Goal: Task Accomplishment & Management: Use online tool/utility

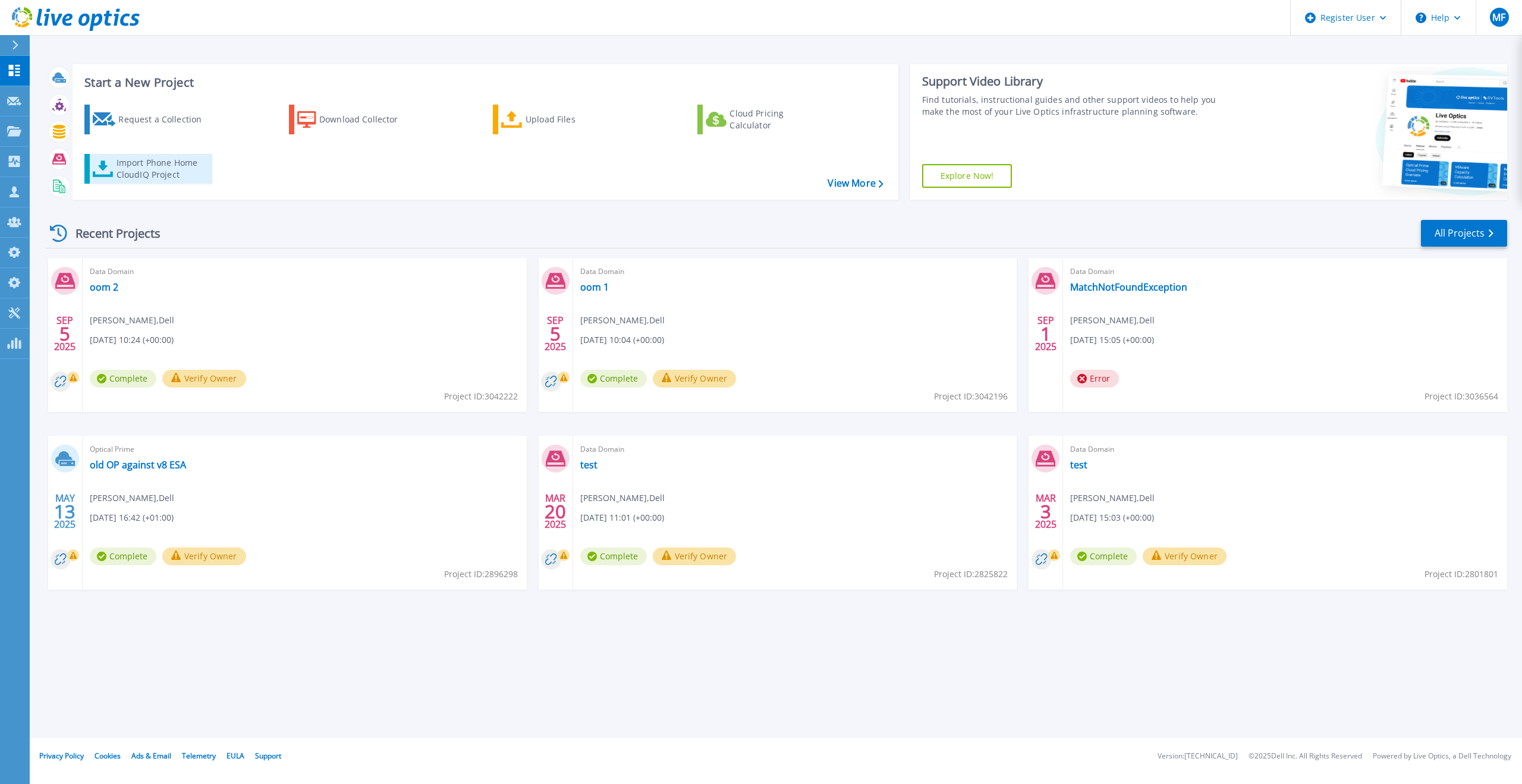
click at [155, 168] on div "Import Phone Home CloudIQ Project" at bounding box center [163, 169] width 93 height 24
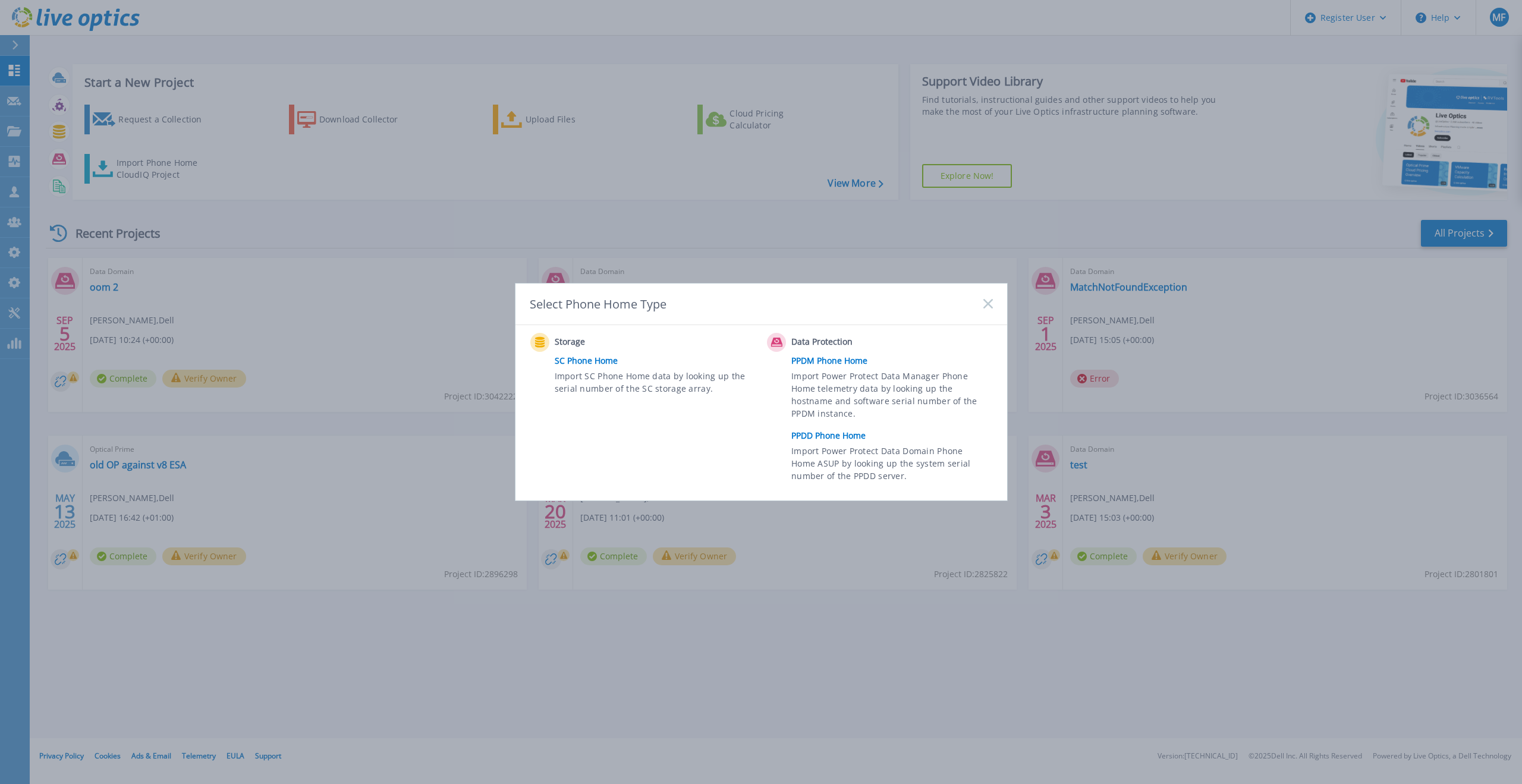
click at [811, 434] on link "PPDD Phone Home" at bounding box center [895, 435] width 207 height 18
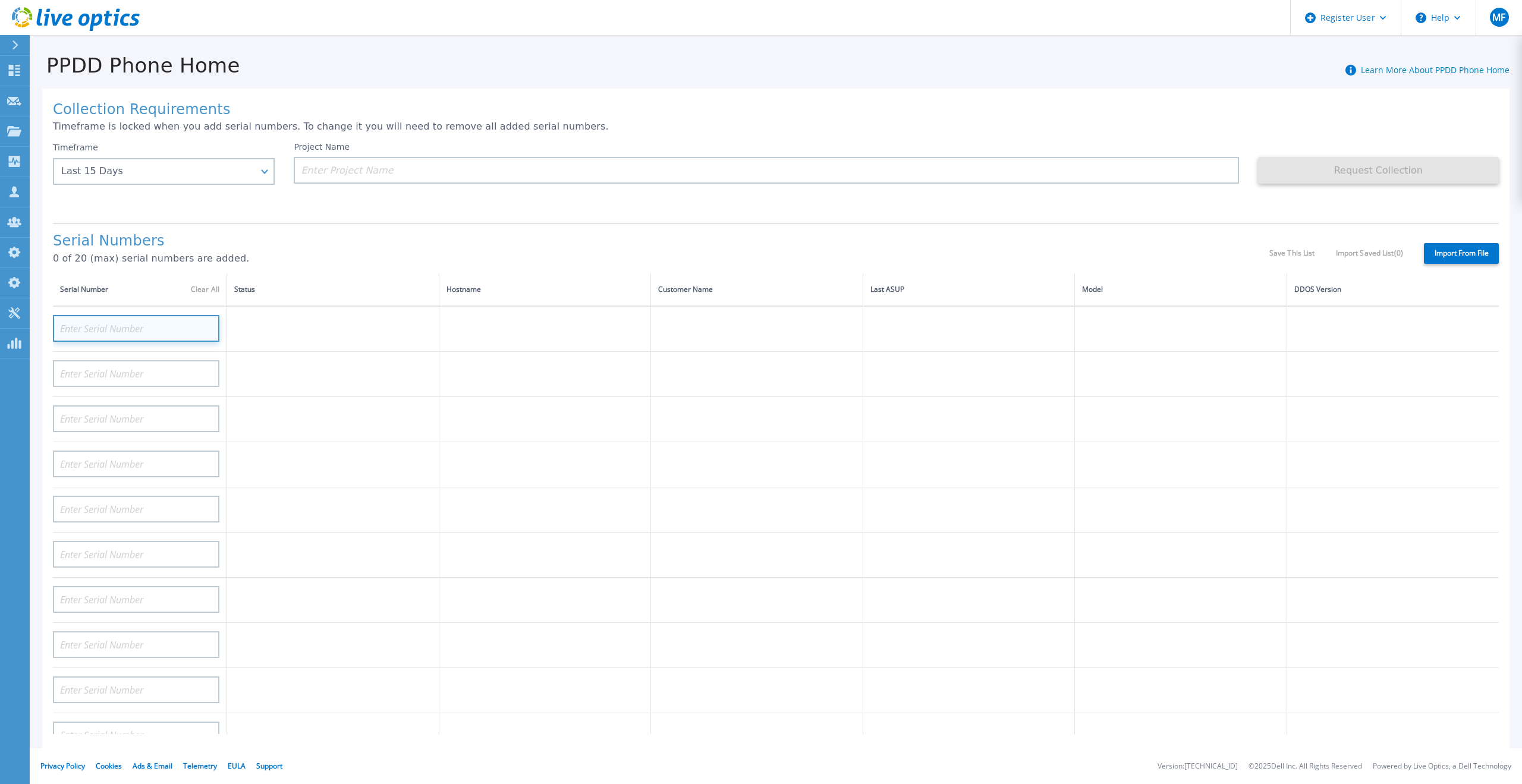
click at [134, 315] on input at bounding box center [136, 328] width 166 height 27
paste input "CRK00224214172"
type input "CRK00224214172"
click at [360, 253] on p "0 of 20 (max) serial numbers are added." at bounding box center [661, 258] width 1216 height 11
click at [145, 183] on div "Last 15 Days" at bounding box center [164, 171] width 221 height 27
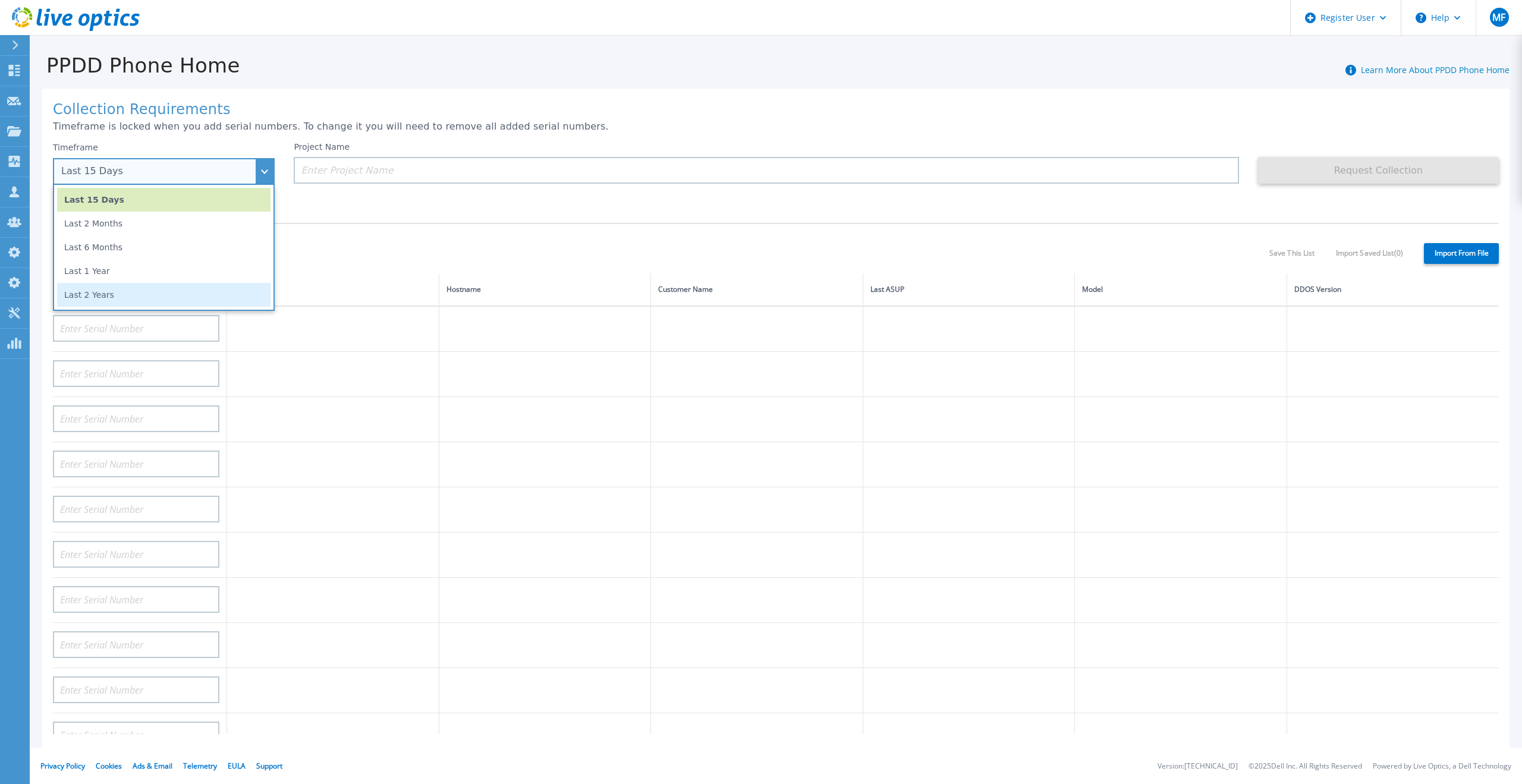
click at [98, 294] on li "Last 2 Years" at bounding box center [163, 294] width 213 height 24
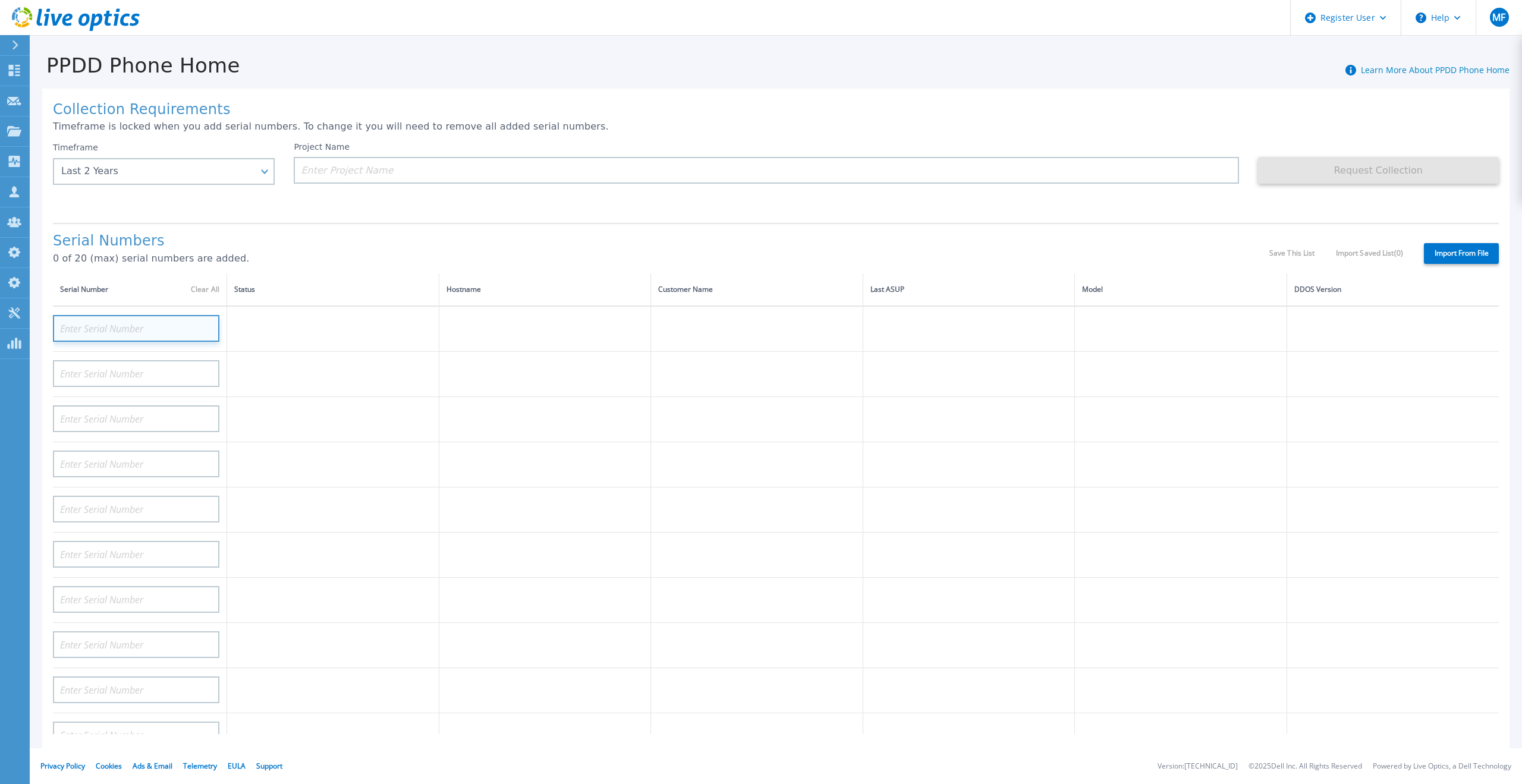
click at [180, 319] on input at bounding box center [136, 328] width 166 height 27
paste input "CRK00224214172"
type input "CRK00224214172"
click at [495, 234] on h1 "Serial Numbers" at bounding box center [661, 241] width 1216 height 17
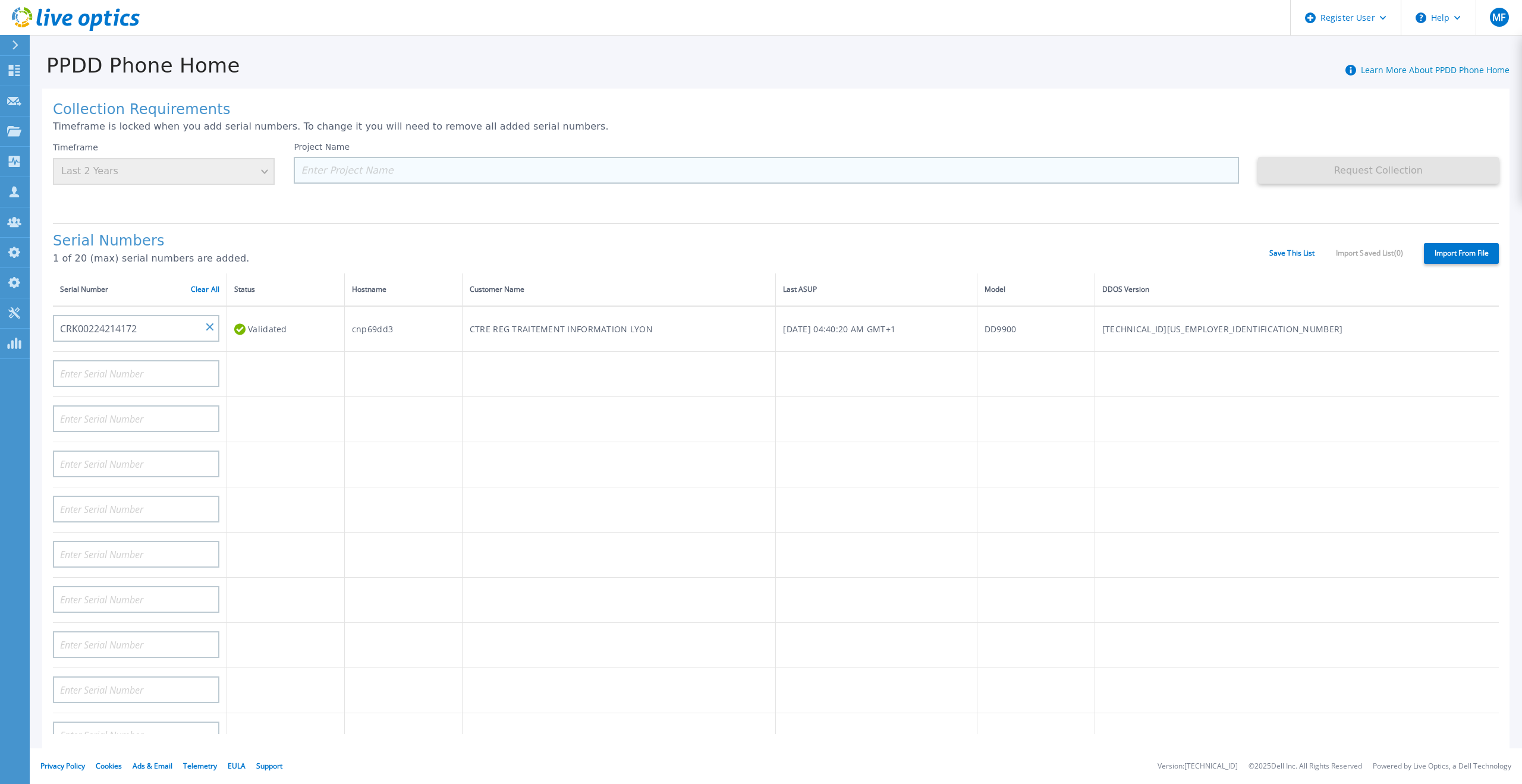
click at [336, 174] on input at bounding box center [766, 170] width 945 height 27
paste input "Error converting value"
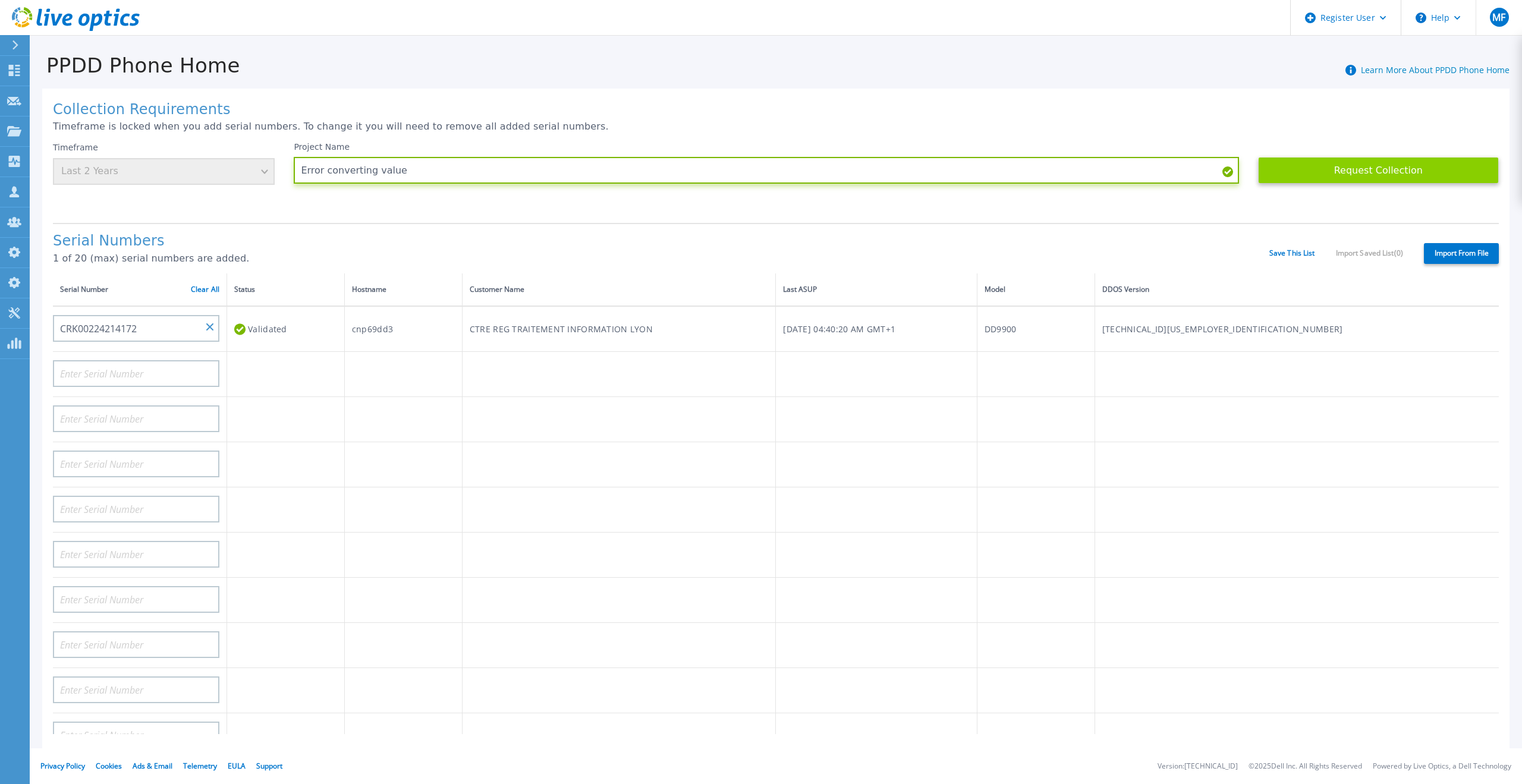
type input "Error converting value"
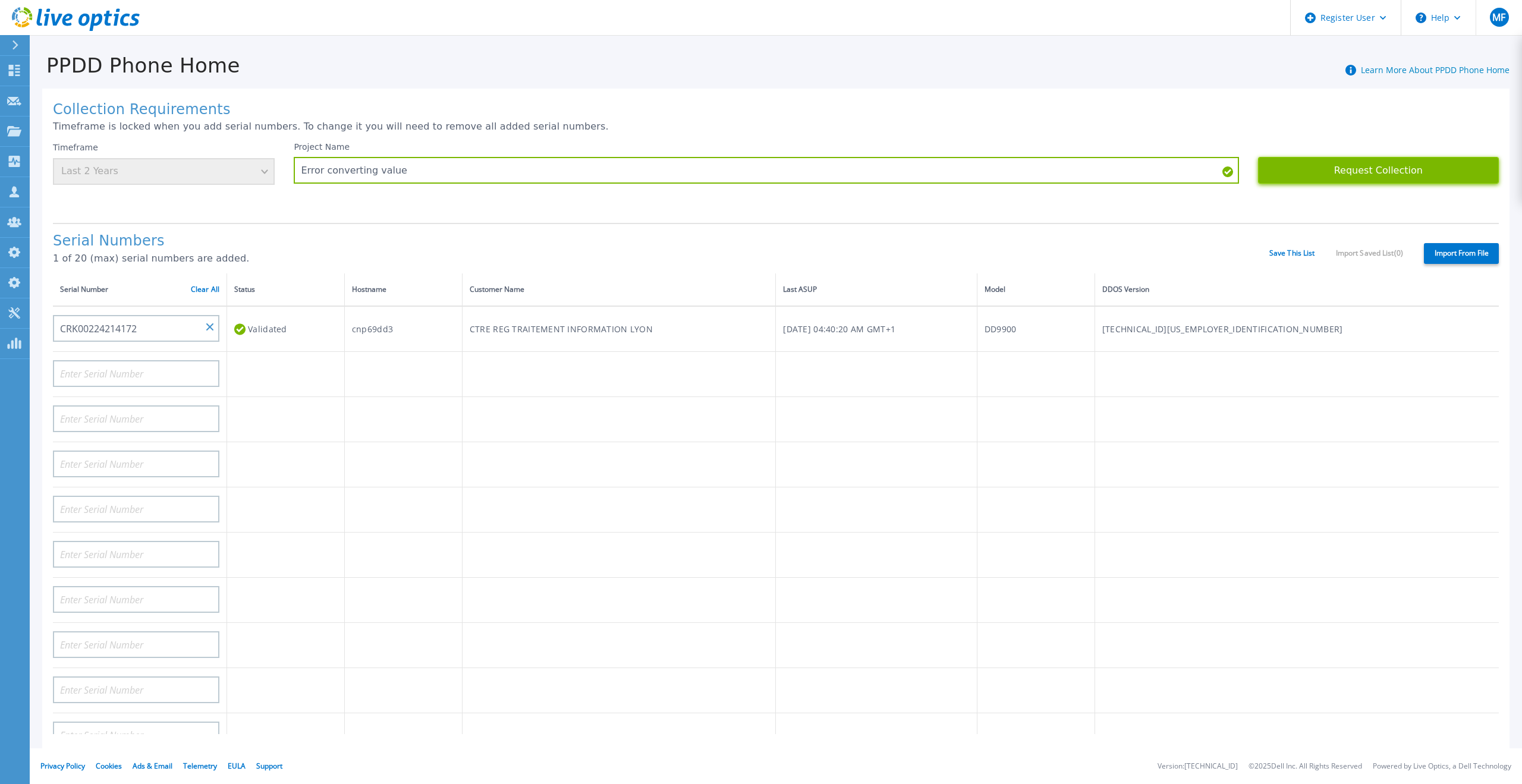
click at [1298, 174] on button "Request Collection" at bounding box center [1378, 170] width 241 height 27
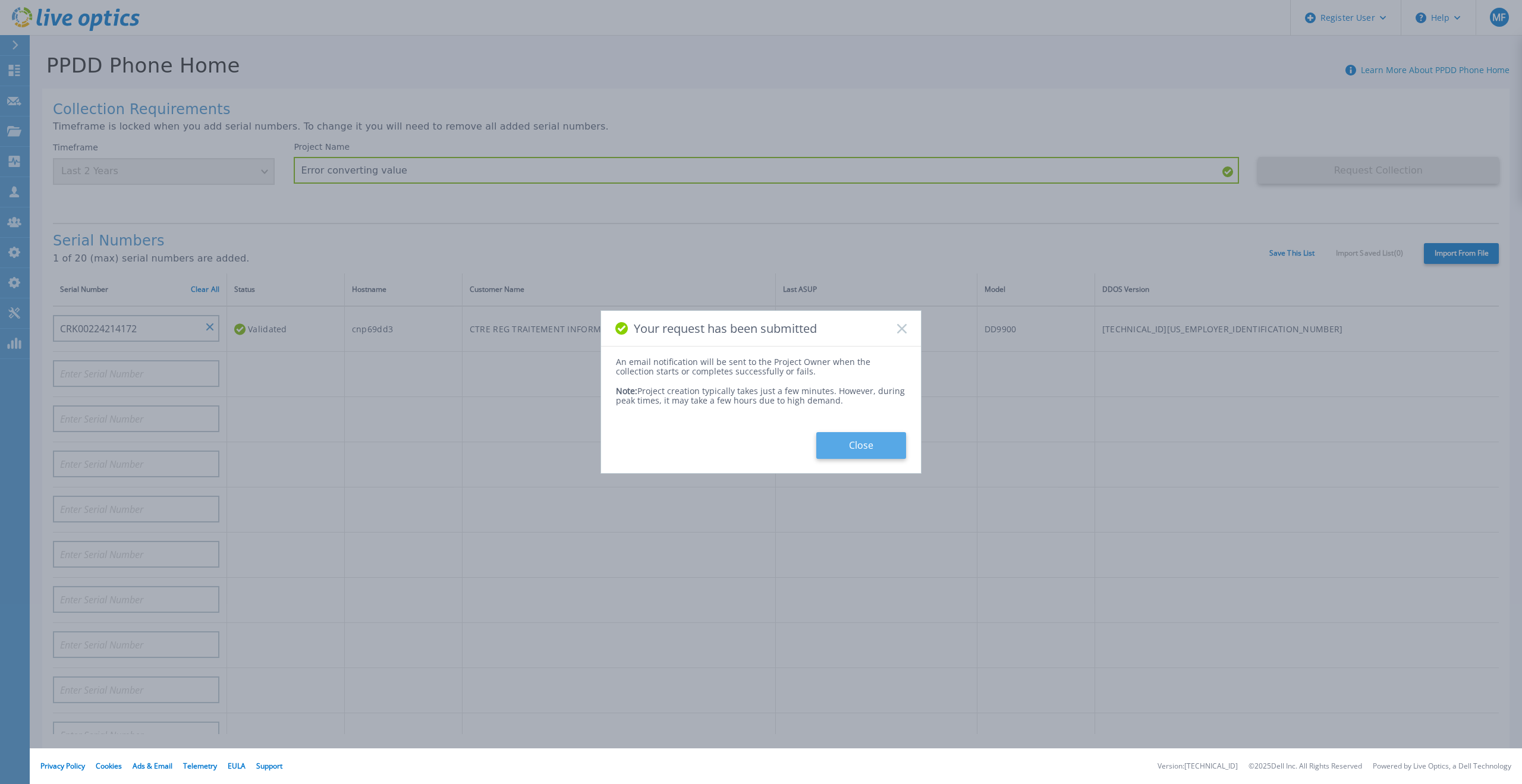
click at [856, 443] on button "Close" at bounding box center [861, 445] width 90 height 27
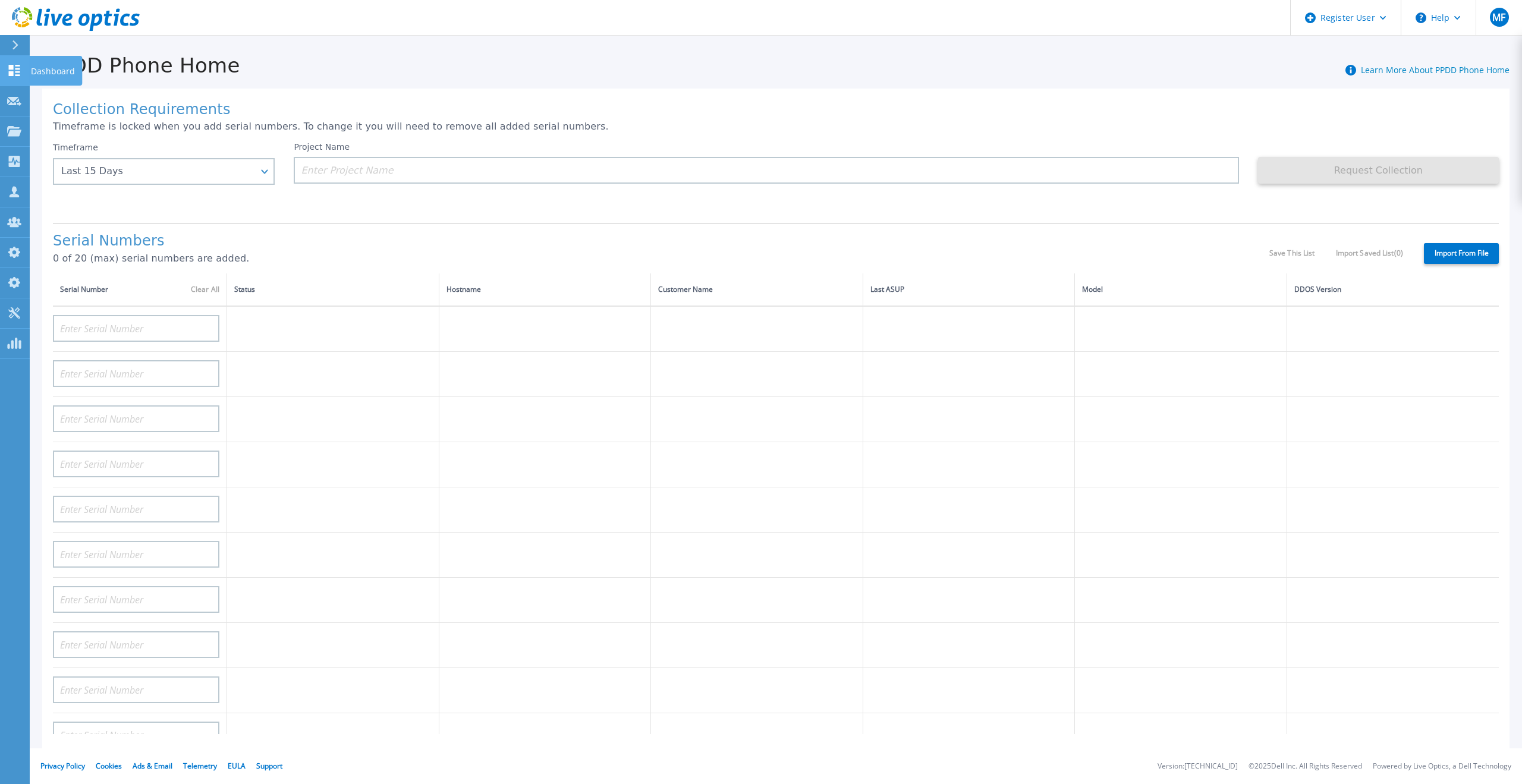
click at [37, 74] on p "Dashboard" at bounding box center [53, 71] width 44 height 31
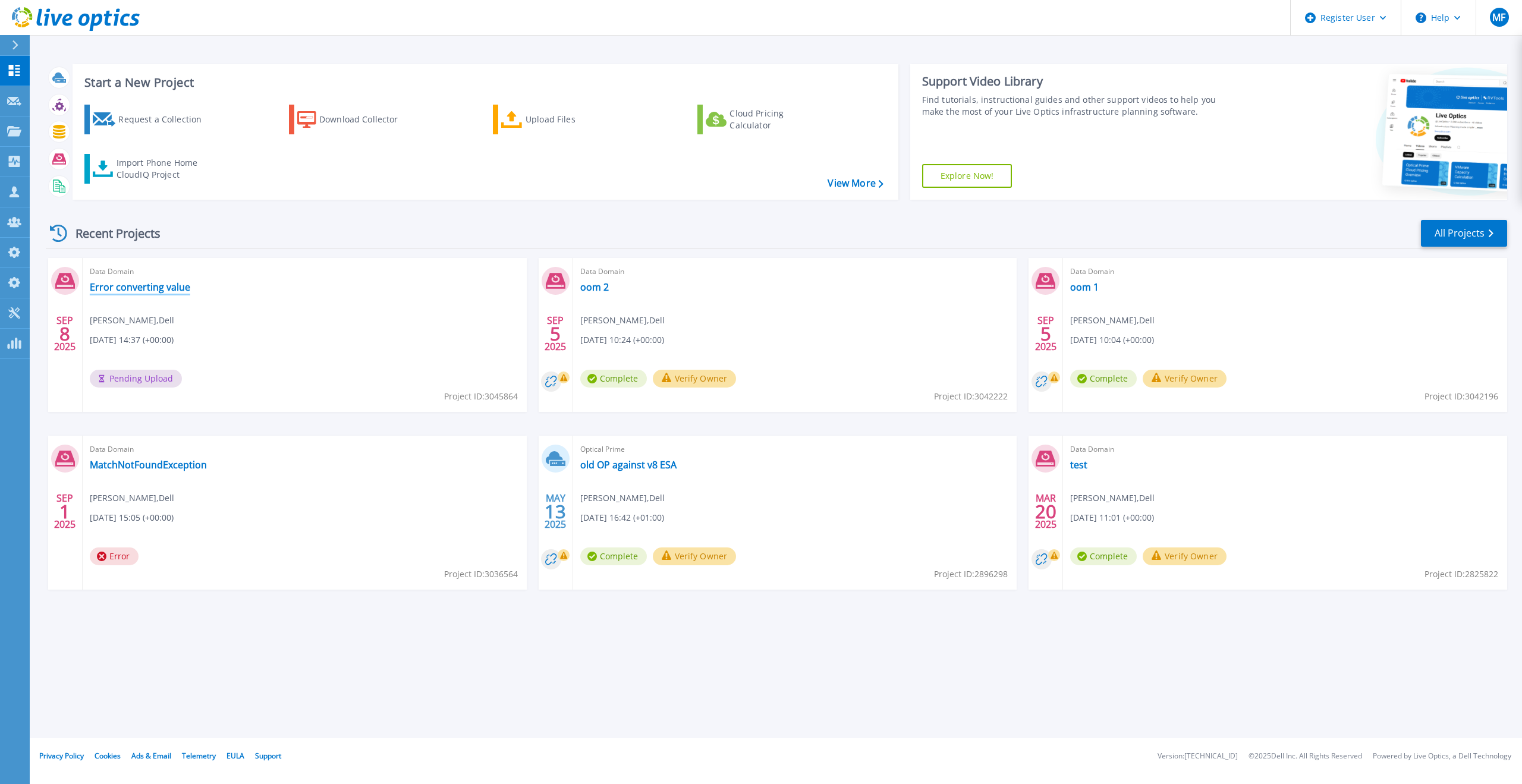
click at [137, 288] on link "Error converting value" at bounding box center [140, 287] width 101 height 12
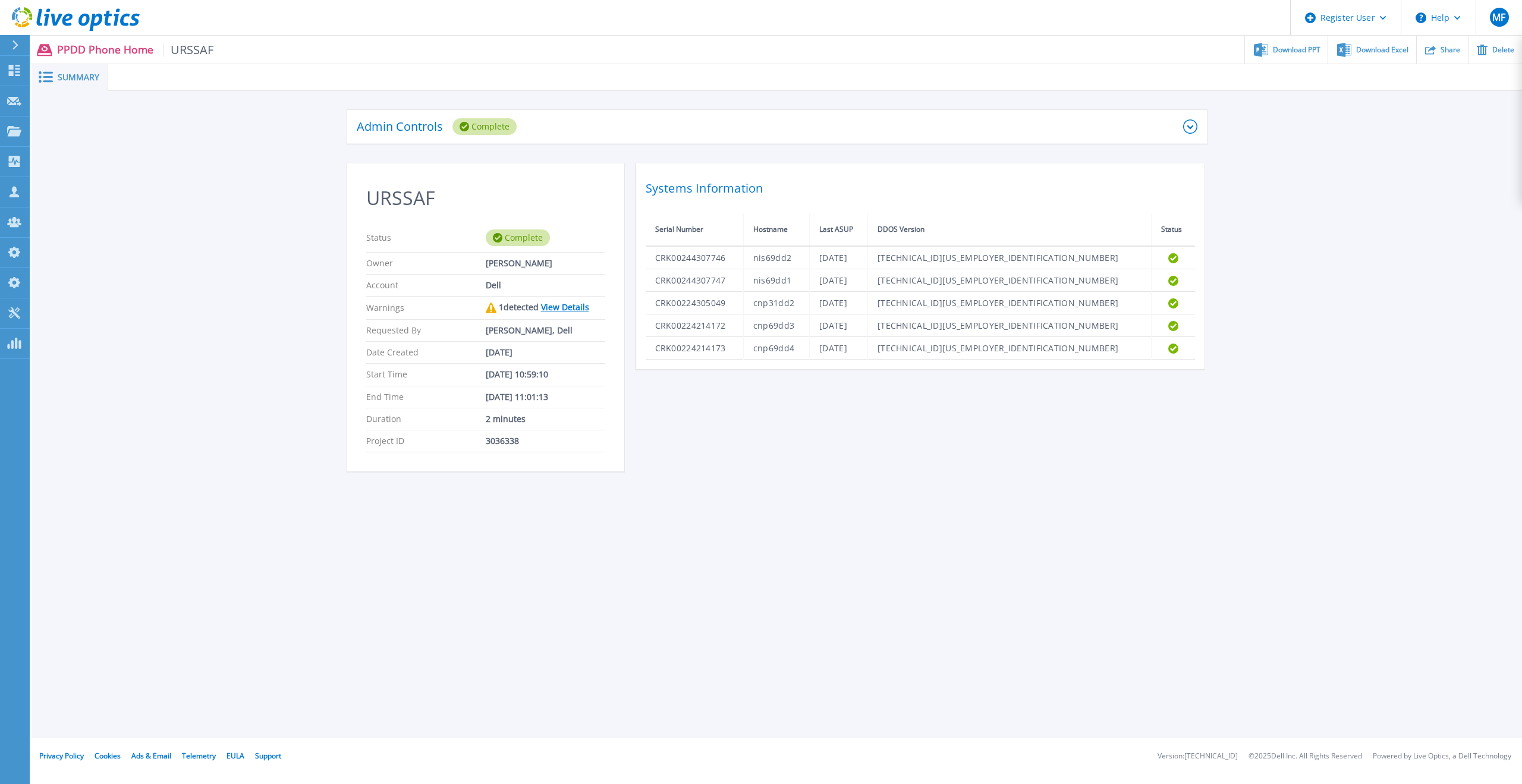
click at [572, 305] on link "View Details" at bounding box center [565, 307] width 48 height 11
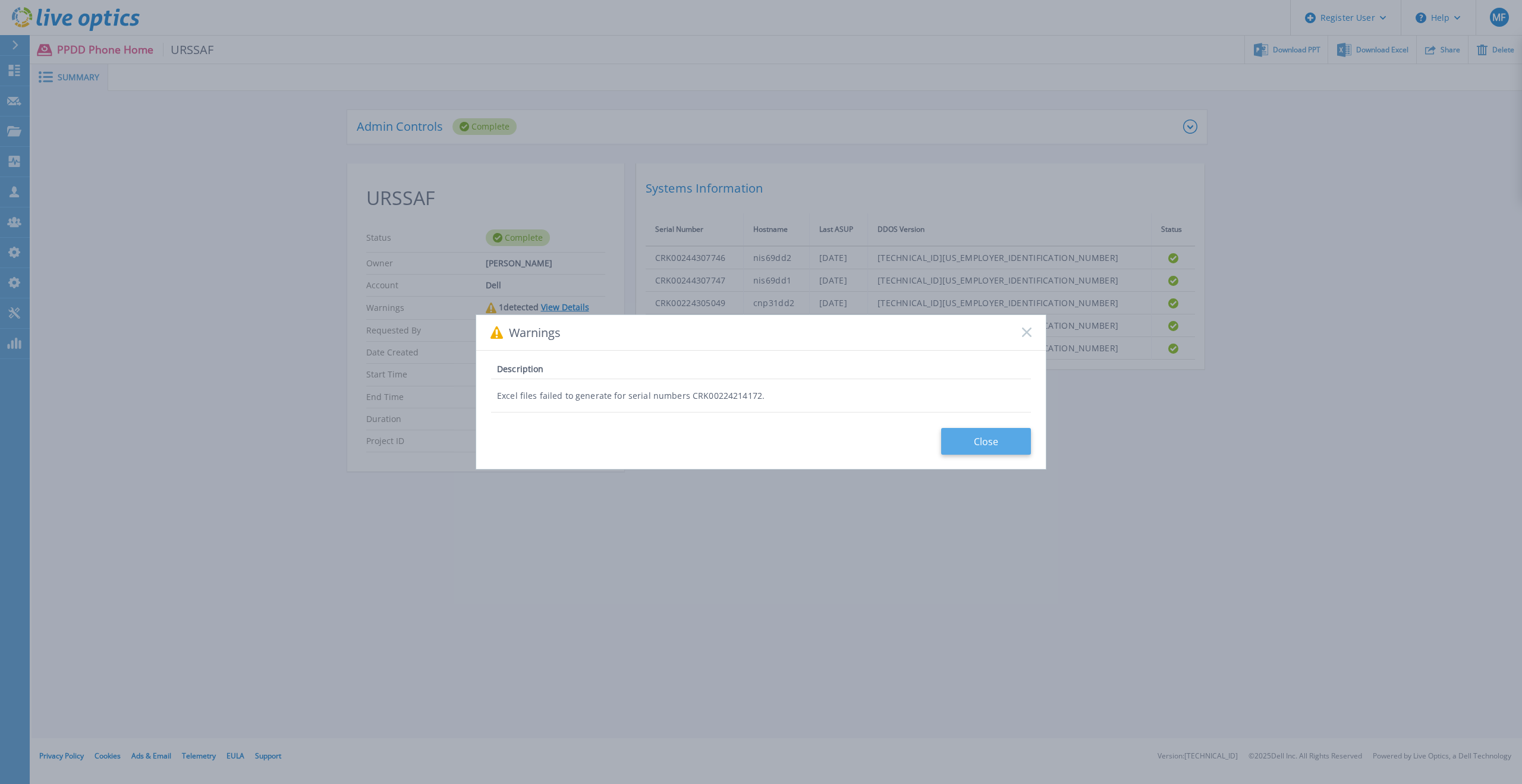
click at [973, 443] on button "Close" at bounding box center [986, 441] width 90 height 27
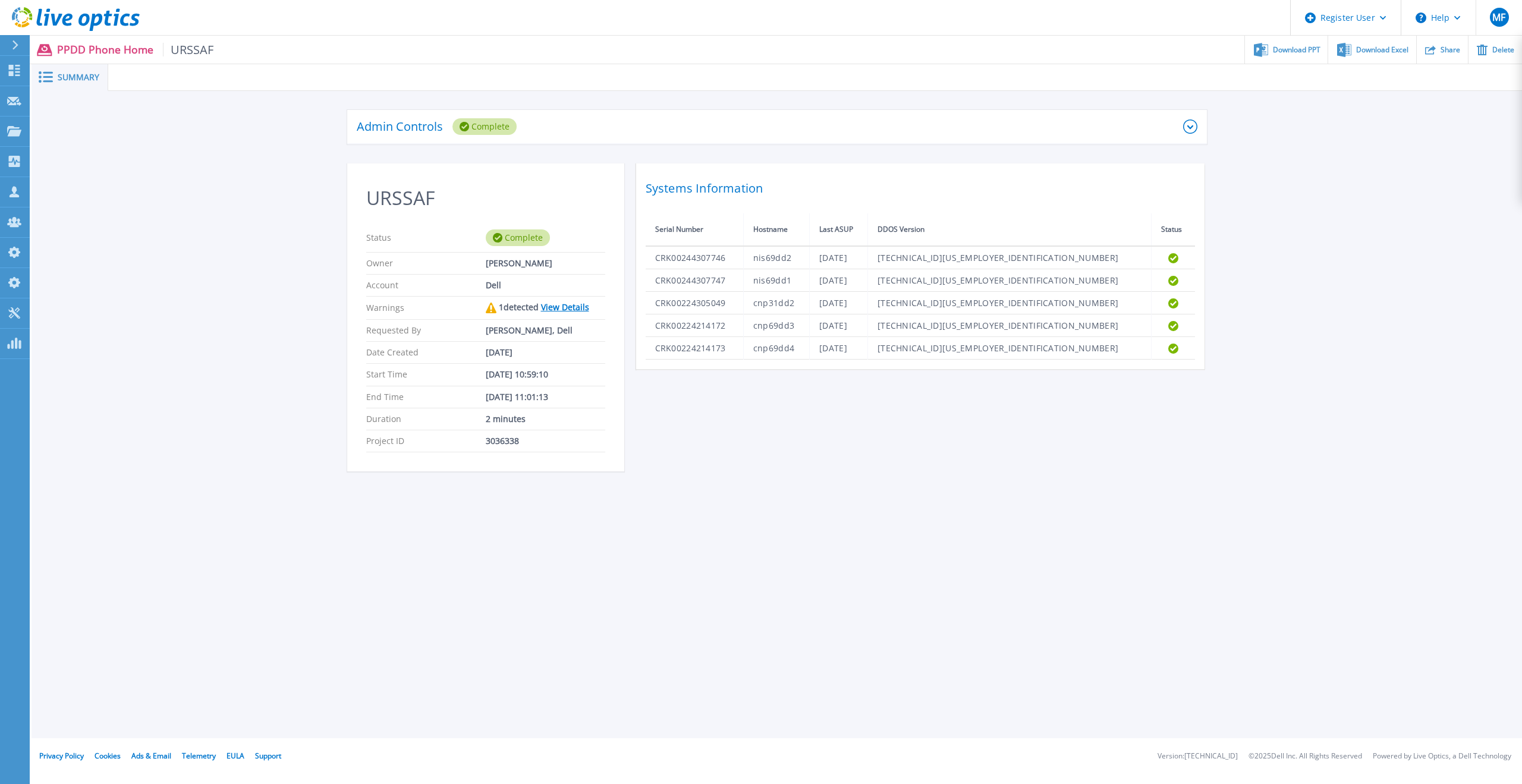
click at [578, 308] on link "View Details" at bounding box center [565, 307] width 48 height 11
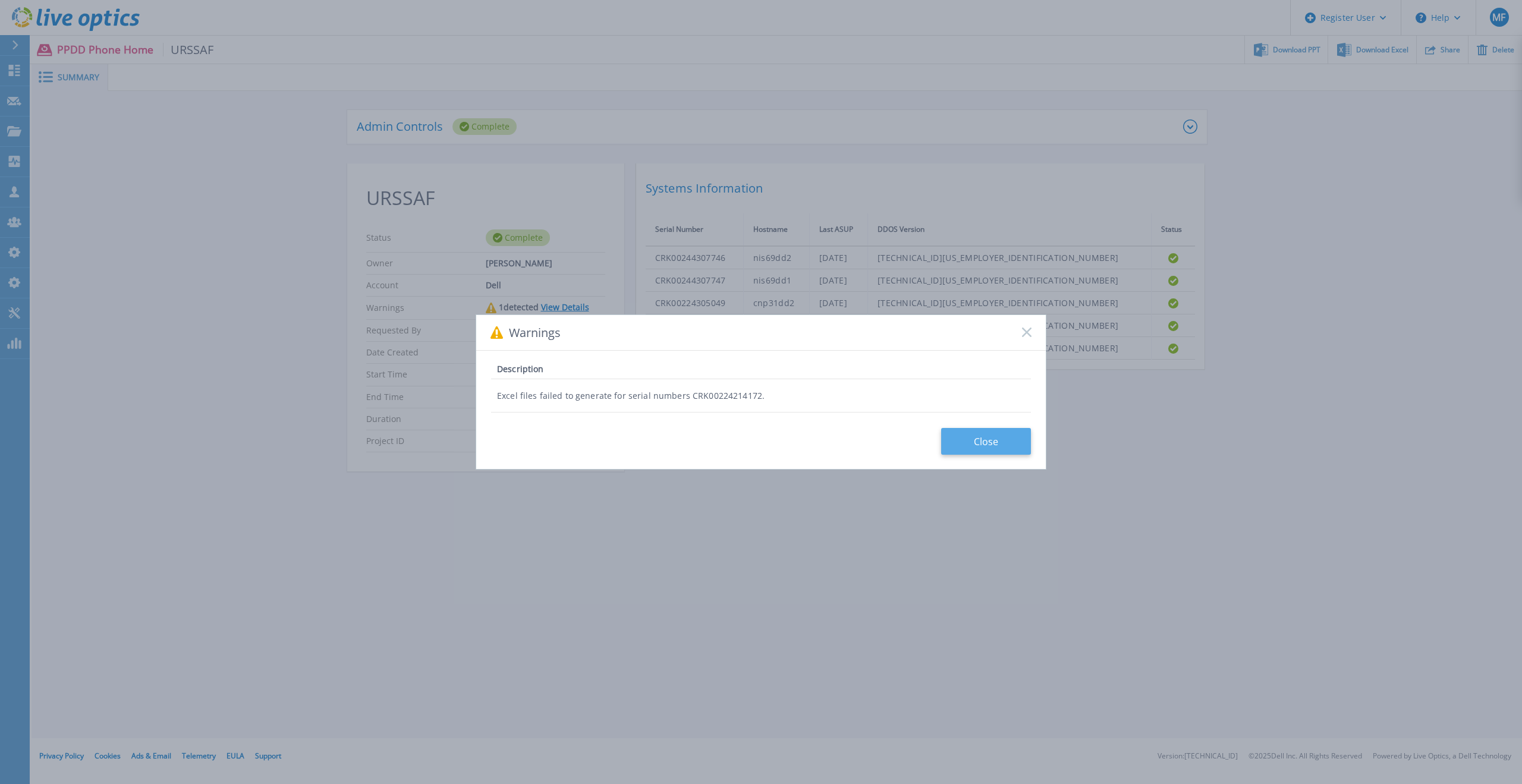
click at [998, 433] on button "Close" at bounding box center [986, 441] width 90 height 27
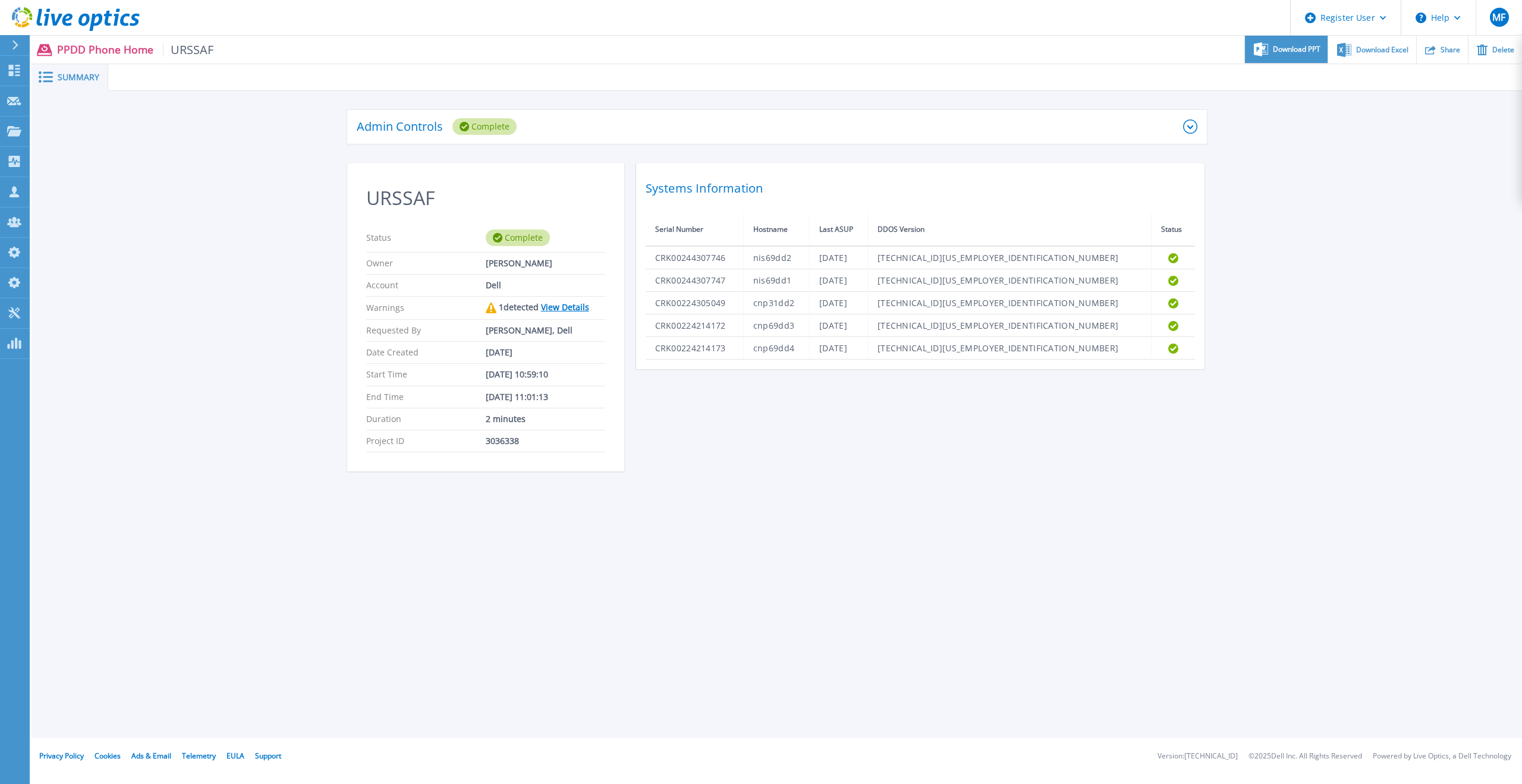
click at [1297, 51] on span "Download PPT" at bounding box center [1297, 49] width 48 height 7
click at [1311, 291] on div "Admin Controls Complete Download Raw Files Retry Delete URSSAF Status Complete …" at bounding box center [776, 297] width 1491 height 413
click at [731, 458] on div "URSSAF Status Complete Owner [PERSON_NAME] Account Dell Warnings 1 detected Vie…" at bounding box center [777, 324] width 860 height 322
